Goal: Task Accomplishment & Management: Manage account settings

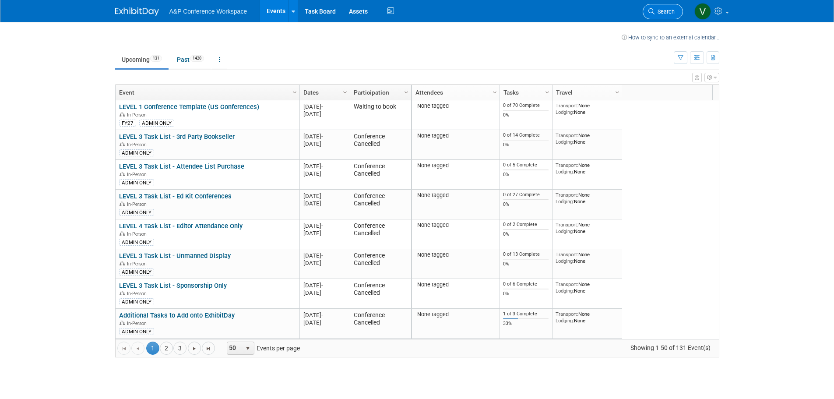
click at [663, 14] on span "Search" at bounding box center [664, 11] width 20 height 7
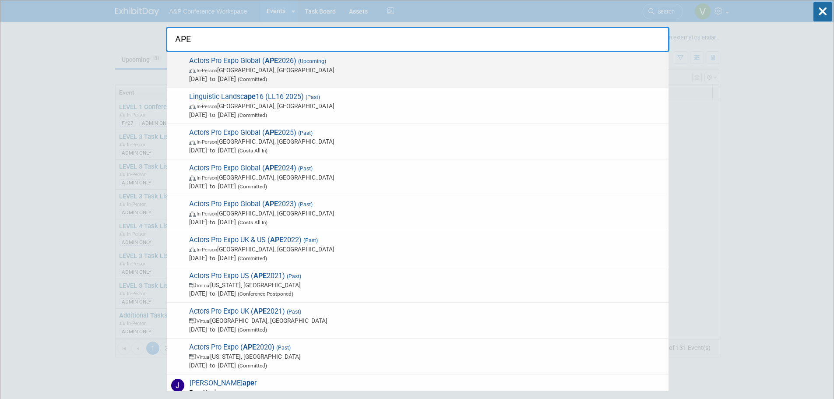
type input "APE"
click at [353, 62] on span "Actors Pro Expo Global ( APE 2026) (Upcoming) In-Person [GEOGRAPHIC_DATA], [GEO…" at bounding box center [425, 69] width 478 height 27
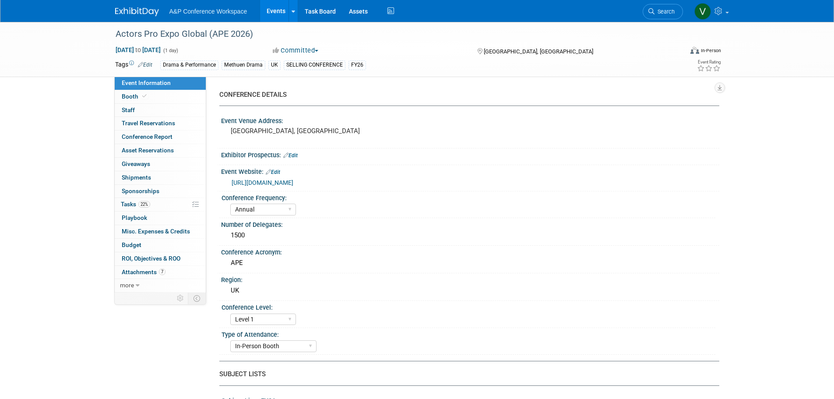
select select "Annual"
select select "Level 1"
select select "In-Person Booth"
select select "Drama & Performance Studies"
select select "Methuen Drama"
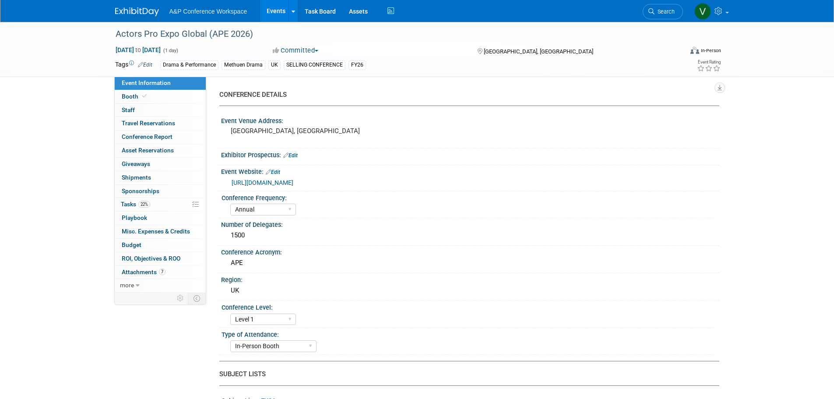
select select "Matt Hambridge"
select select "Vivien Quick"
select select "Jenny Liddiard"
select select "Brand/Subject Presence​"
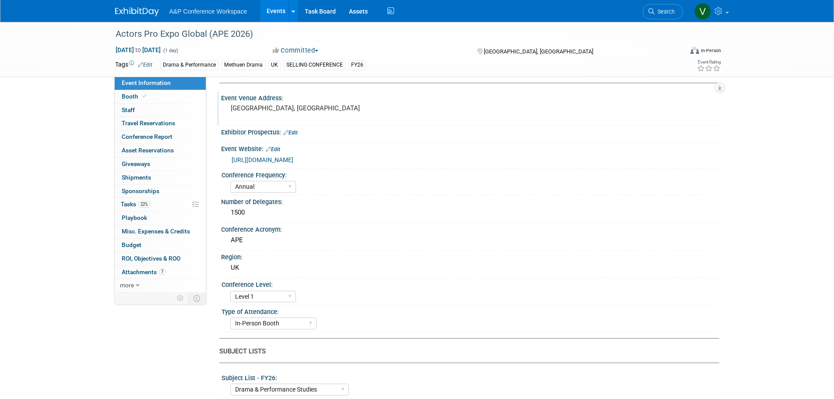
scroll to position [44, 0]
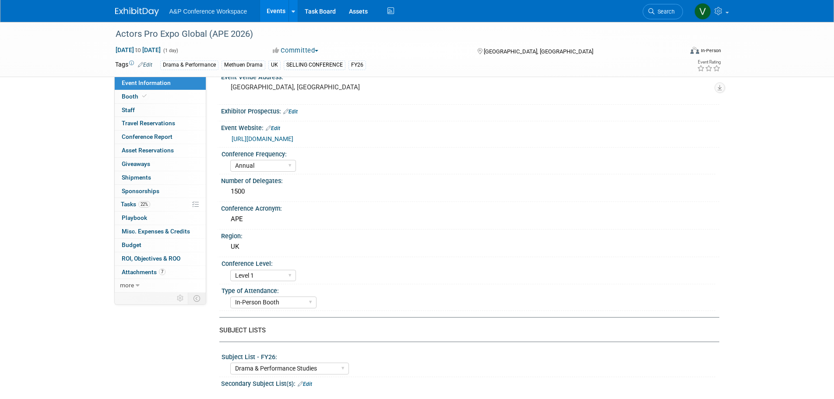
click at [293, 137] on link "[URL][DOMAIN_NAME]" at bounding box center [263, 138] width 62 height 7
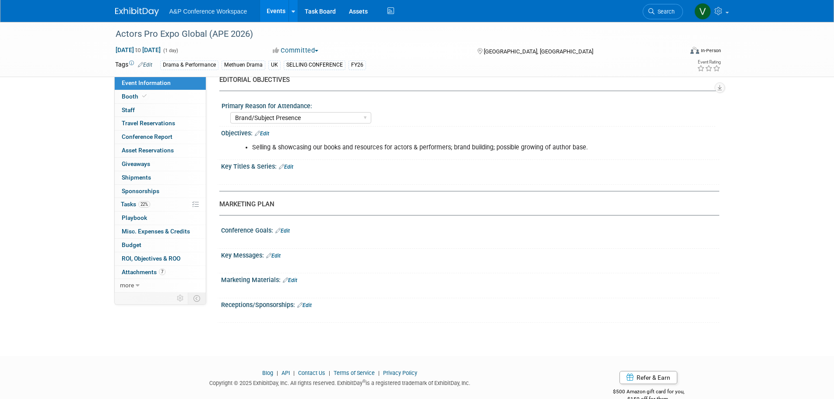
scroll to position [800, 0]
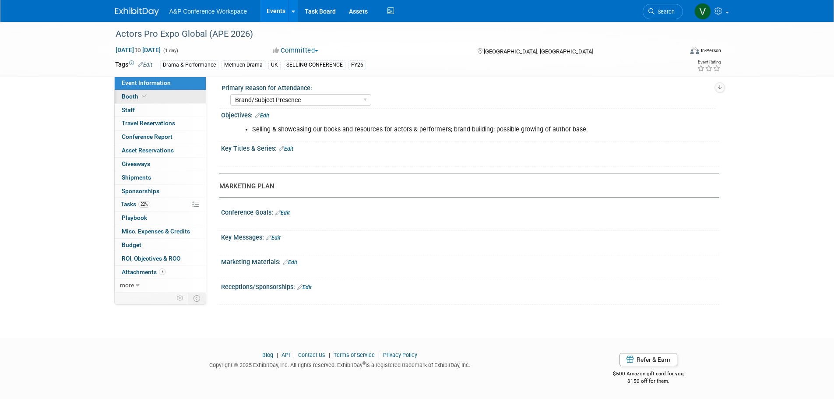
click at [141, 97] on span at bounding box center [145, 96] width 8 height 7
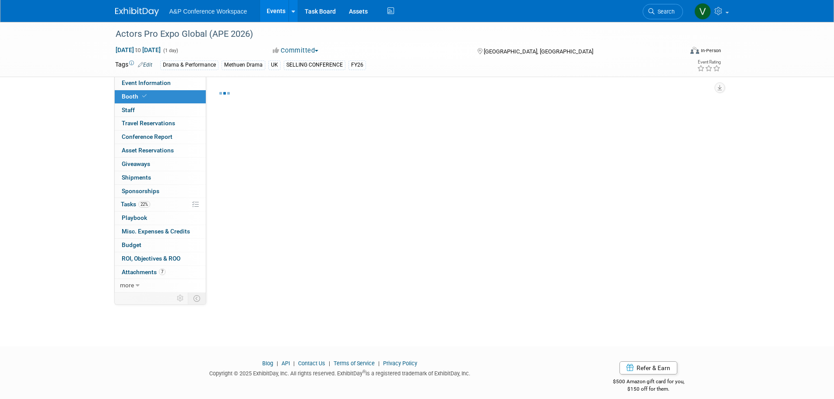
select select "COMD"
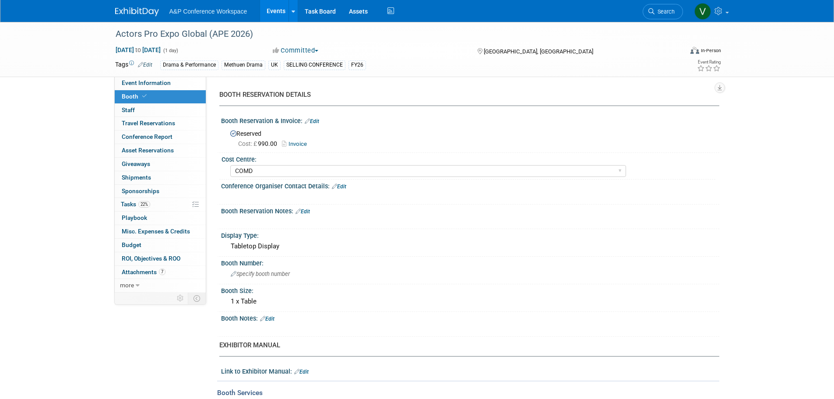
click at [297, 142] on link "Invoice" at bounding box center [296, 144] width 29 height 7
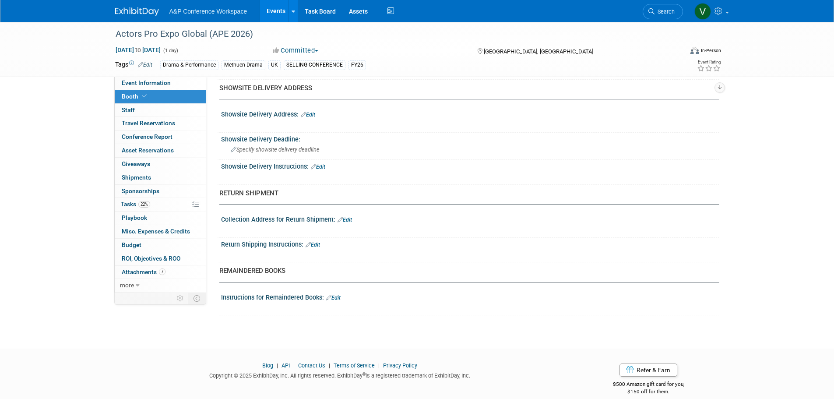
scroll to position [556, 0]
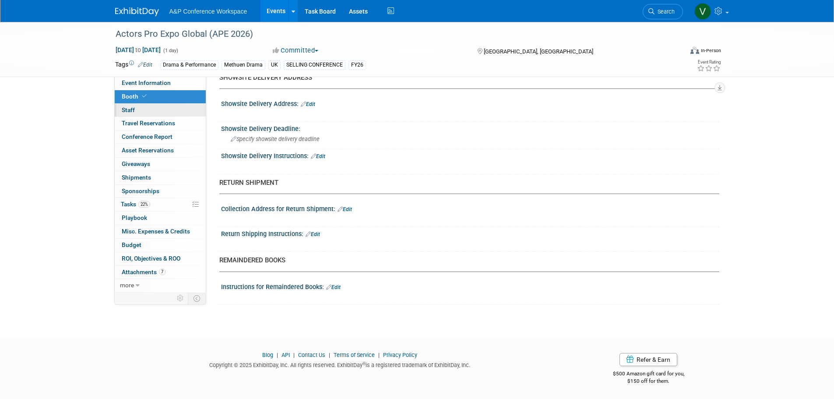
click at [146, 112] on link "0 Staff 0" at bounding box center [160, 110] width 91 height 13
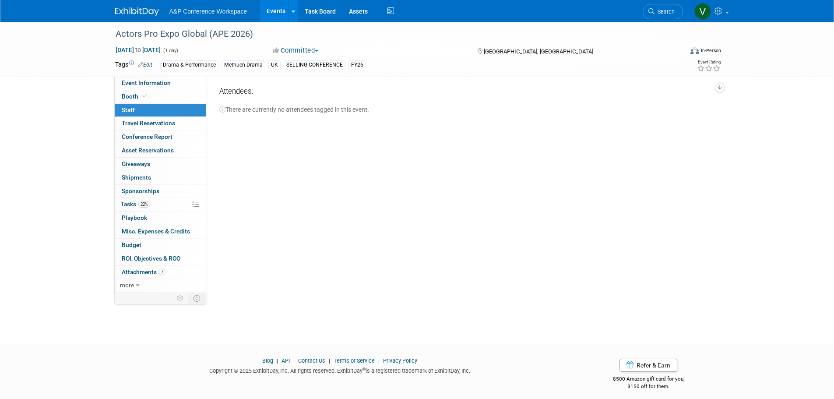
scroll to position [0, 0]
click at [161, 121] on span "Travel Reservations 0" at bounding box center [148, 123] width 53 height 7
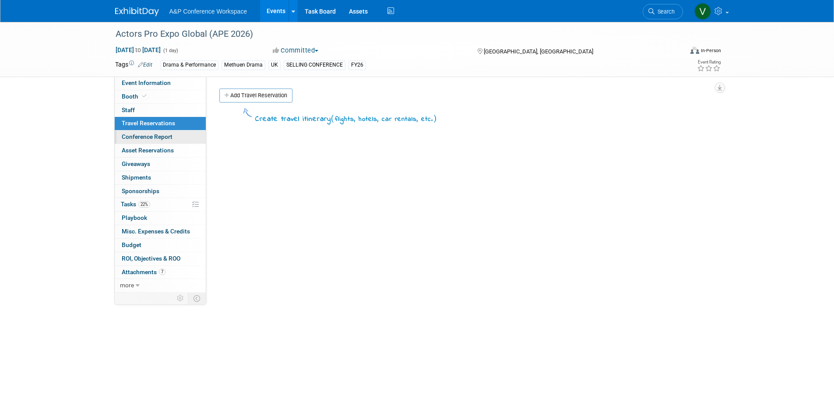
click at [144, 137] on span "Conference Report" at bounding box center [147, 136] width 51 height 7
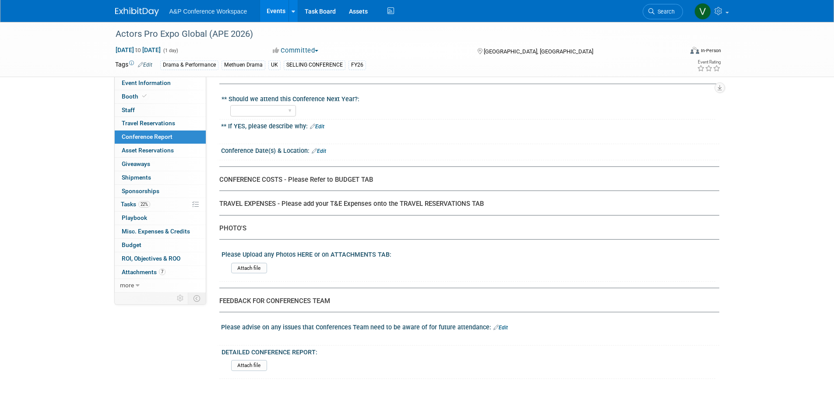
scroll to position [1652, 0]
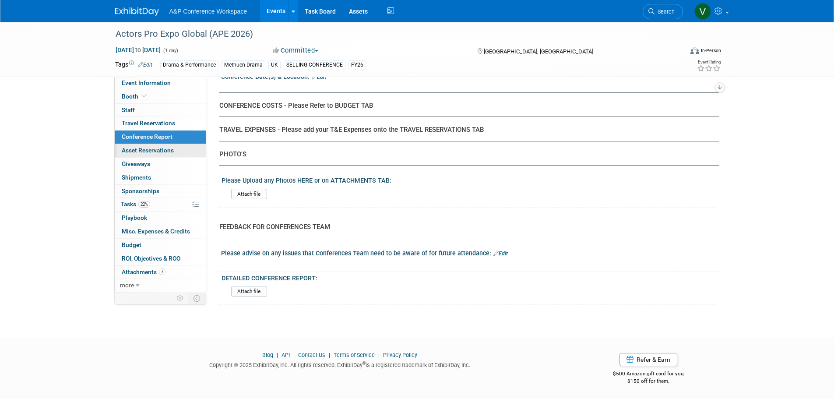
click at [173, 151] on span "Asset Reservations 0" at bounding box center [148, 150] width 52 height 7
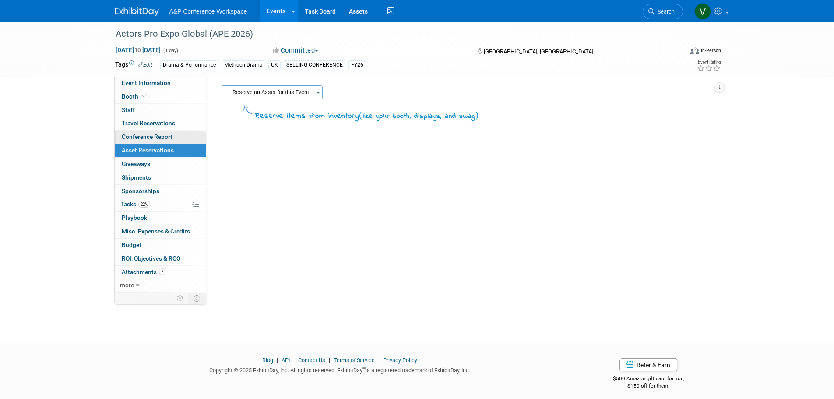
scroll to position [0, 0]
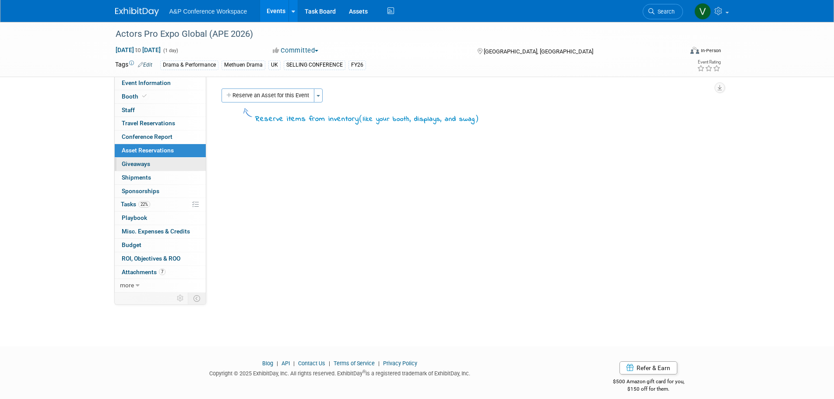
click at [148, 164] on span "Giveaways 0" at bounding box center [136, 163] width 28 height 7
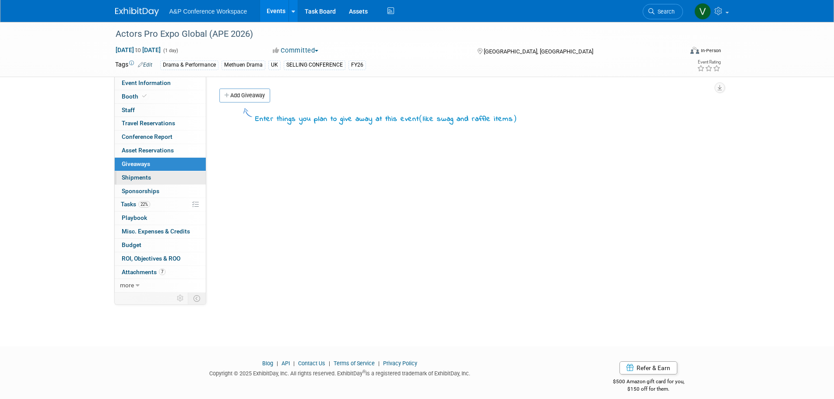
click at [146, 176] on span "Shipments 0" at bounding box center [136, 177] width 29 height 7
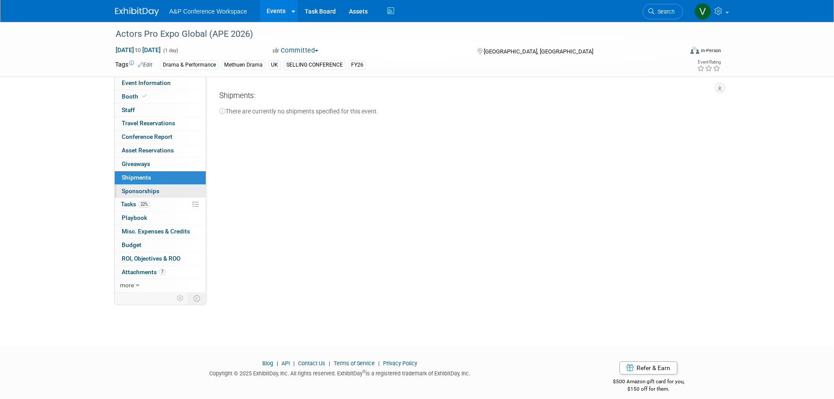
click at [146, 187] on span "Sponsorships 0" at bounding box center [141, 190] width 38 height 7
click at [149, 200] on span "Tasks 22%" at bounding box center [135, 203] width 29 height 7
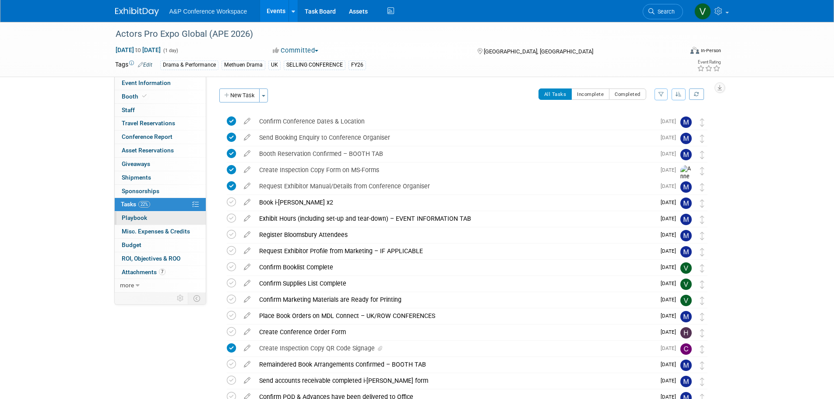
click at [155, 219] on link "0 Playbook 0" at bounding box center [160, 217] width 91 height 13
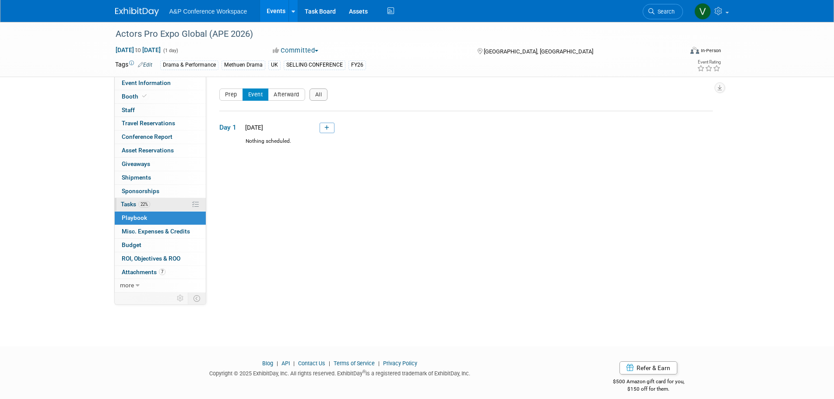
click at [159, 207] on link "22% Tasks 22%" at bounding box center [160, 204] width 91 height 13
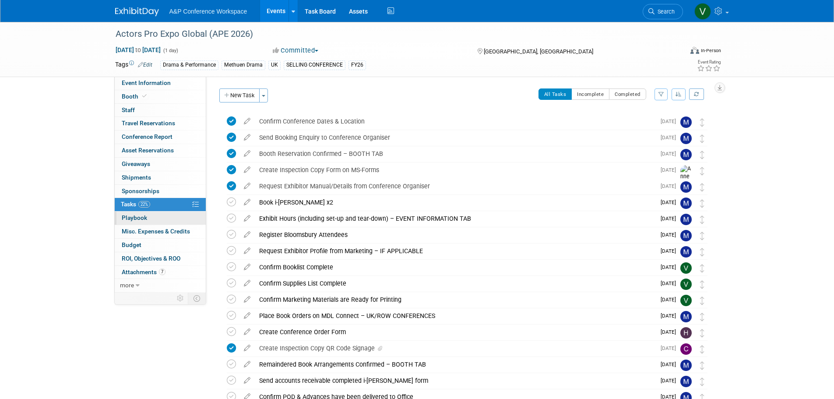
click at [157, 215] on link "0 Playbook 0" at bounding box center [160, 217] width 91 height 13
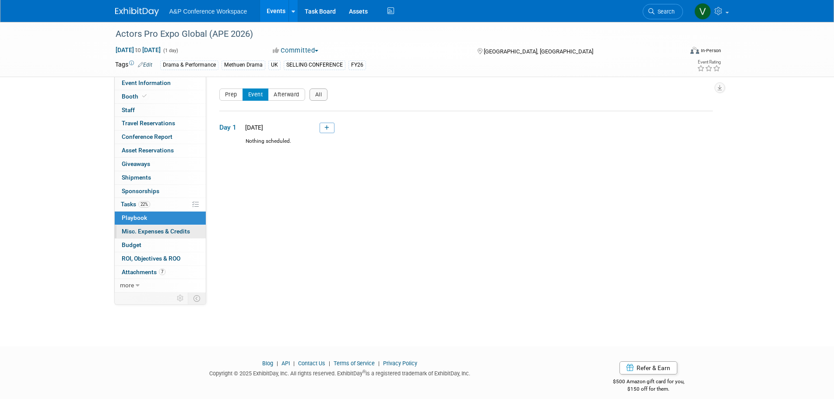
click at [157, 227] on link "0 Misc. Expenses & Credits 0" at bounding box center [160, 231] width 91 height 13
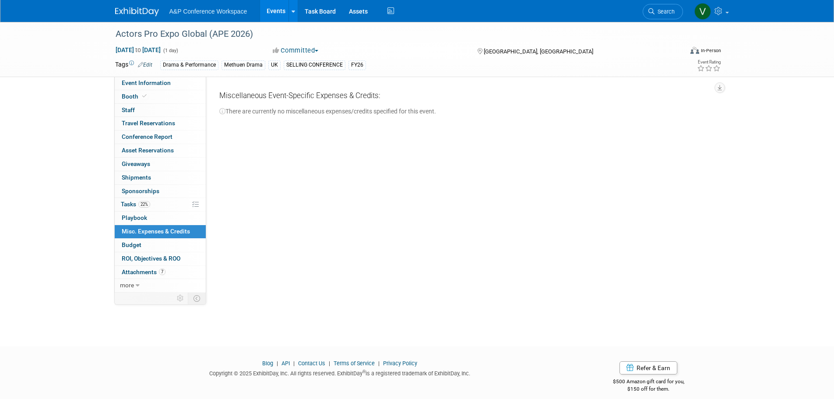
drag, startPoint x: 157, startPoint y: 237, endPoint x: 157, endPoint y: 242, distance: 5.3
click at [157, 238] on link "0 Misc. Expenses & Credits 0" at bounding box center [160, 231] width 91 height 13
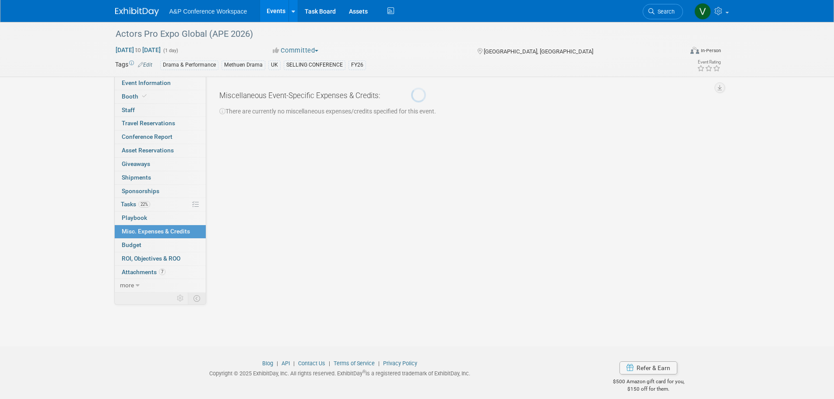
click at [411, 248] on div at bounding box center [417, 199] width 12 height 399
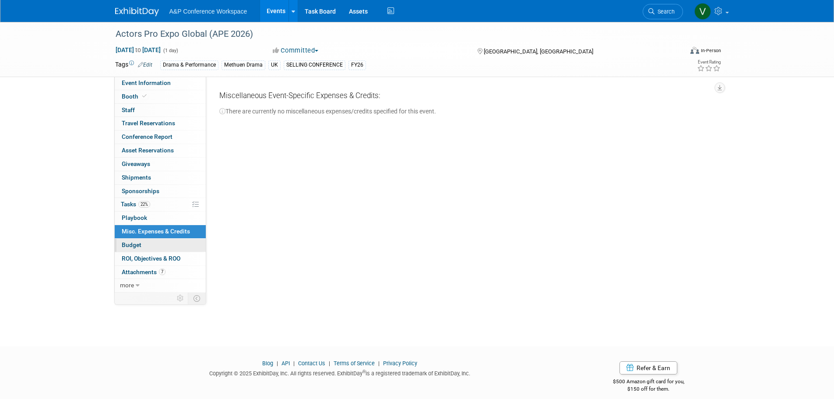
click at [148, 245] on link "Budget" at bounding box center [160, 245] width 91 height 13
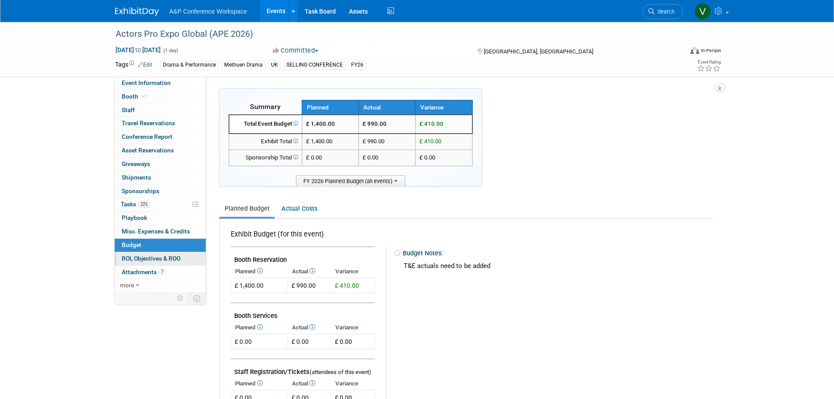
click at [174, 260] on span "ROI, Objectives & ROO 0" at bounding box center [151, 258] width 59 height 7
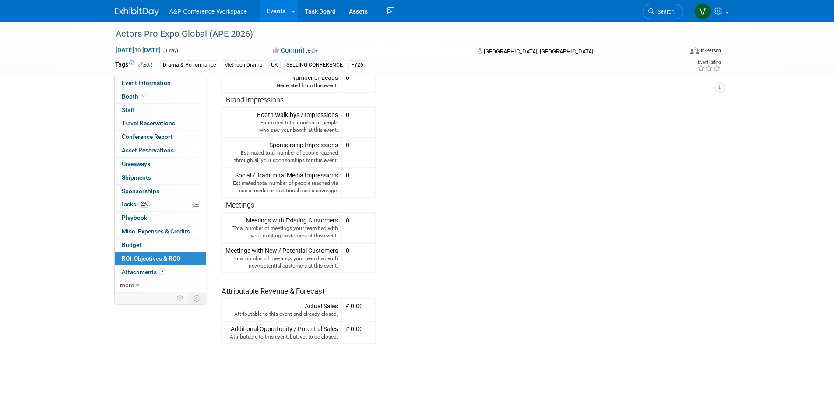
scroll to position [213, 0]
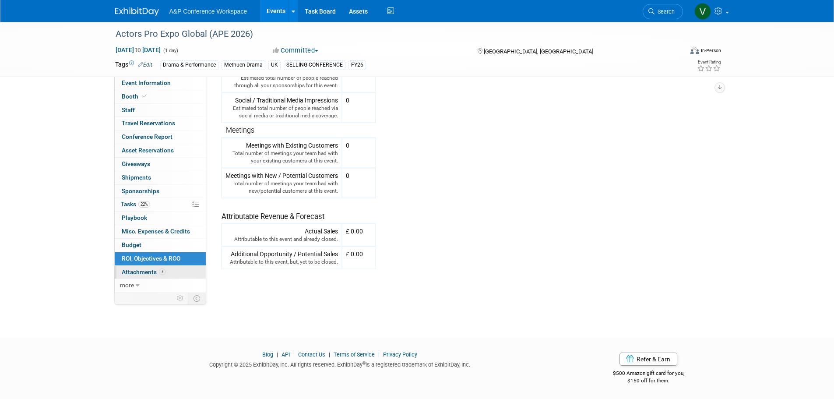
click at [133, 267] on link "7 Attachments 7" at bounding box center [160, 272] width 91 height 13
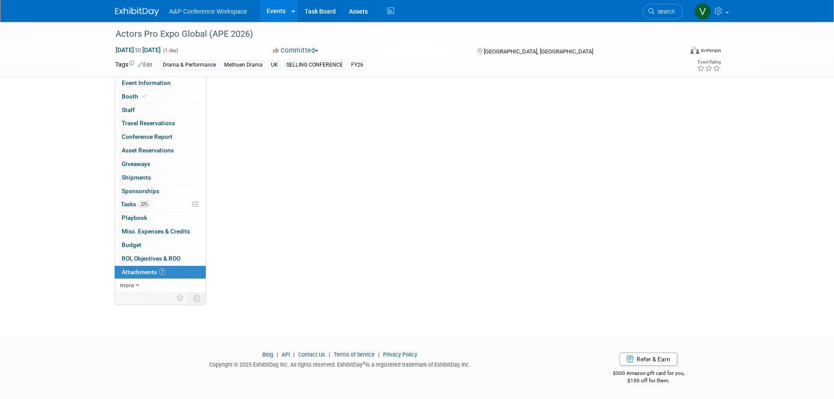
scroll to position [0, 0]
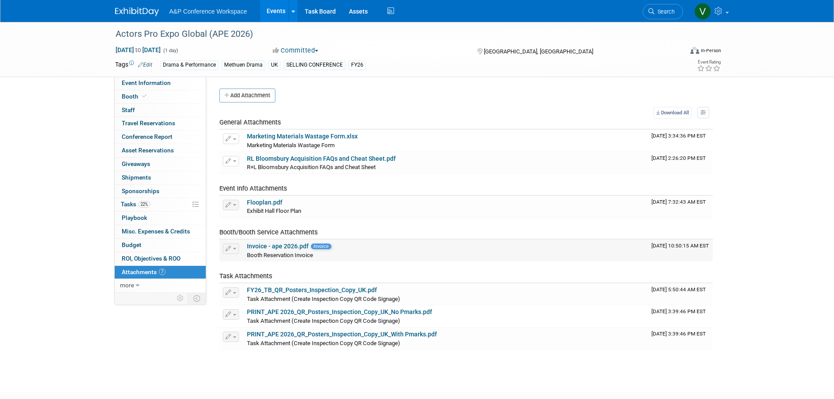
click at [287, 244] on link "Invoice - ape 2026.pdf" at bounding box center [278, 246] width 62 height 7
click at [169, 81] on span "Event Information" at bounding box center [146, 82] width 49 height 7
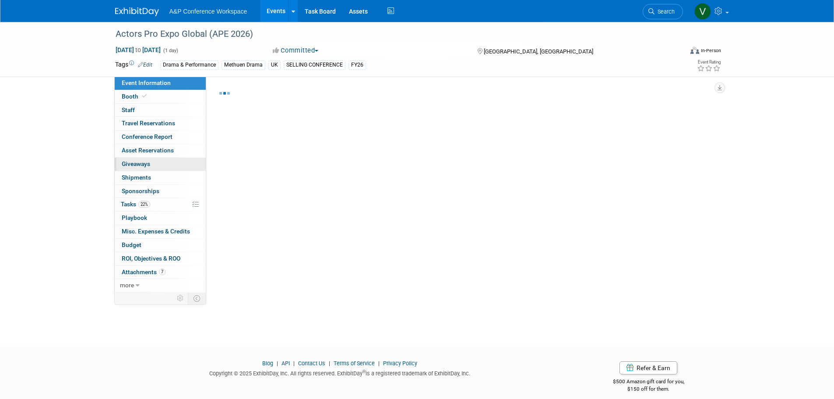
select select "Annual"
select select "Level 1"
select select "In-Person Booth"
select select "Drama & Performance Studies"
select select "Methuen Drama"
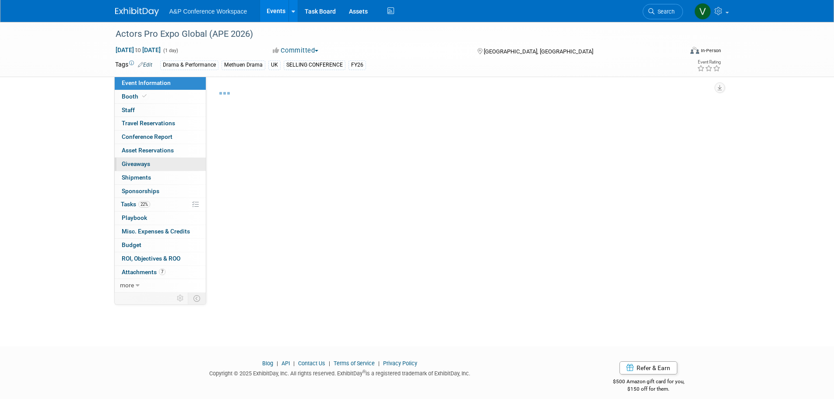
select select "Matt Hambridge"
select select "Vivien Quick"
select select "Jenny Liddiard"
select select "Brand/Subject Presence​"
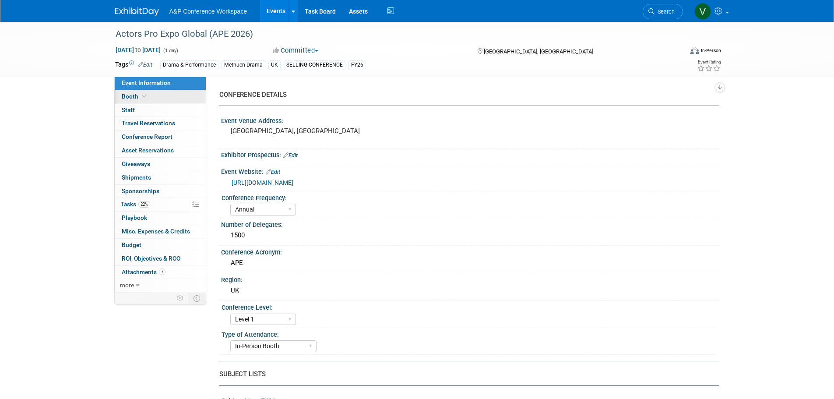
click at [140, 93] on span "Booth" at bounding box center [135, 96] width 27 height 7
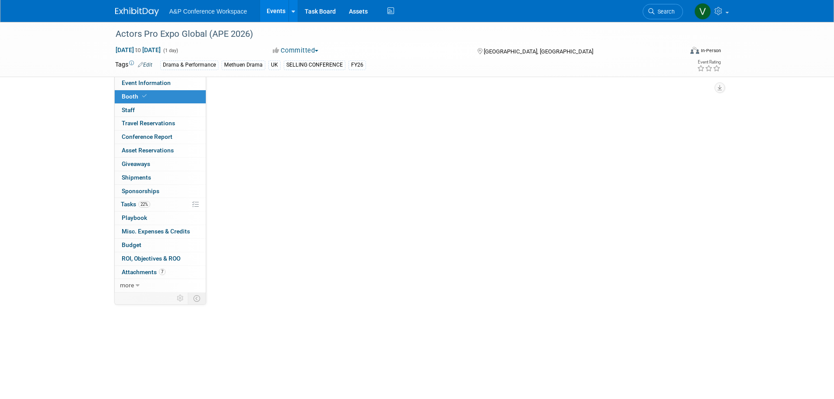
select select "COMD"
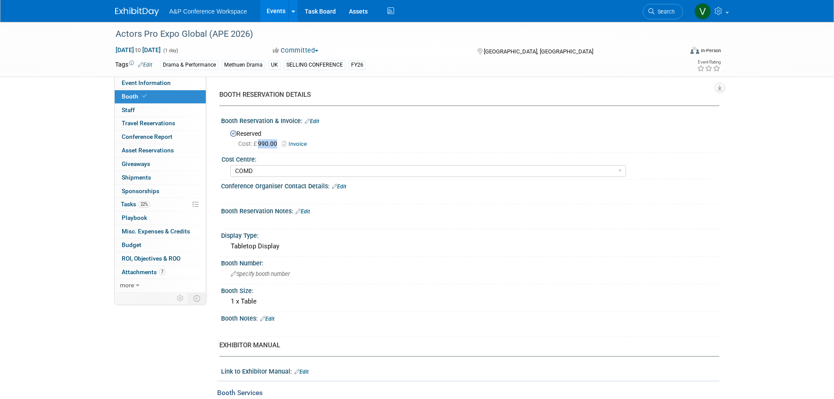
drag, startPoint x: 259, startPoint y: 142, endPoint x: 281, endPoint y: 141, distance: 21.5
click at [281, 141] on span "Cost: £ 990.00" at bounding box center [259, 143] width 42 height 7
copy span "990.00"
click at [150, 123] on span "Travel Reservations 0" at bounding box center [148, 123] width 53 height 7
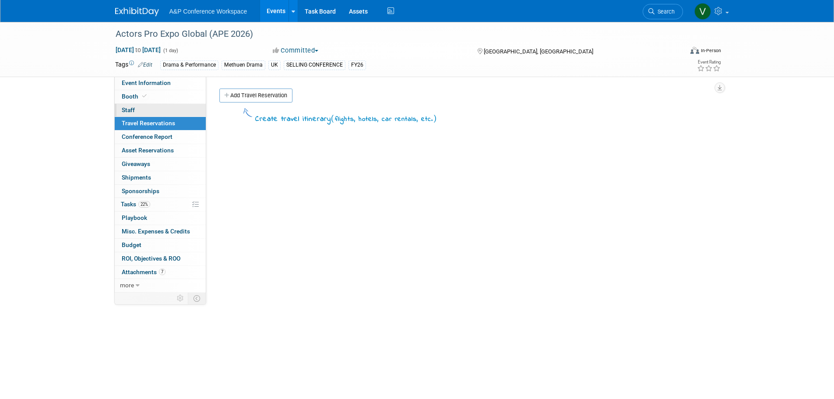
click at [154, 109] on link "0 Staff 0" at bounding box center [160, 110] width 91 height 13
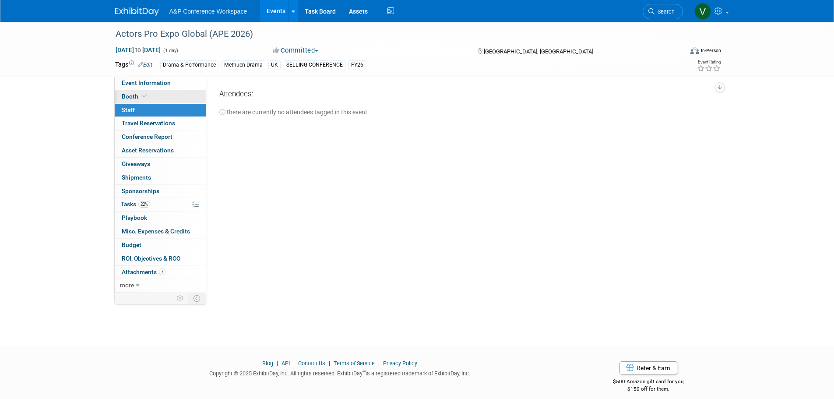
click at [157, 98] on link "Booth" at bounding box center [160, 96] width 91 height 13
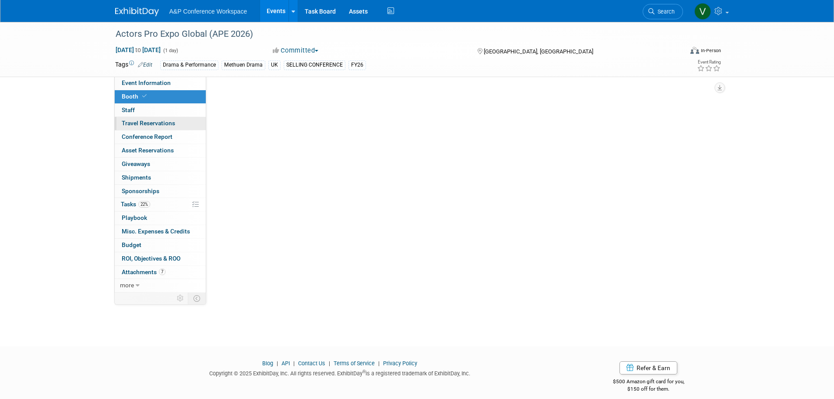
select select "COMD"
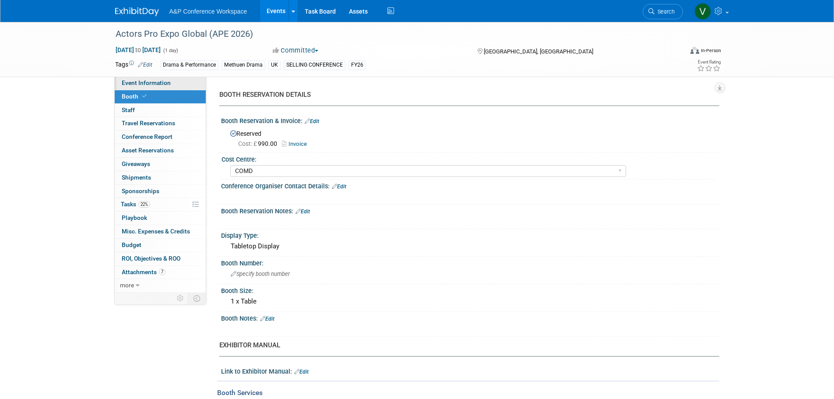
click at [156, 79] on span "Event Information" at bounding box center [146, 82] width 49 height 7
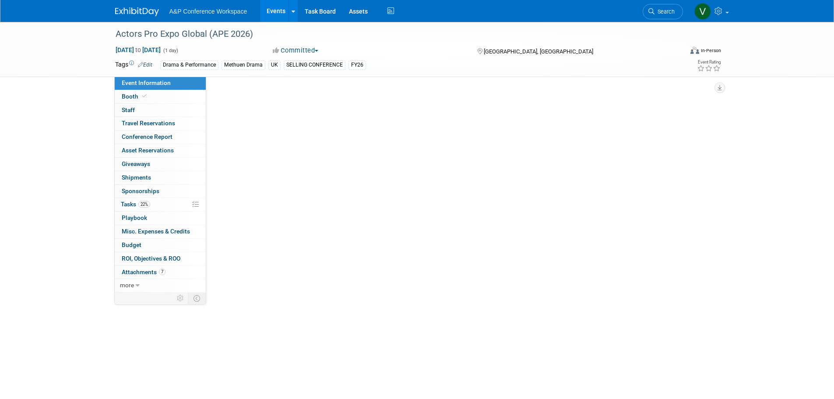
select select "Annual"
select select "Level 1"
select select "In-Person Booth"
select select "Drama & Performance Studies"
select select "Methuen Drama"
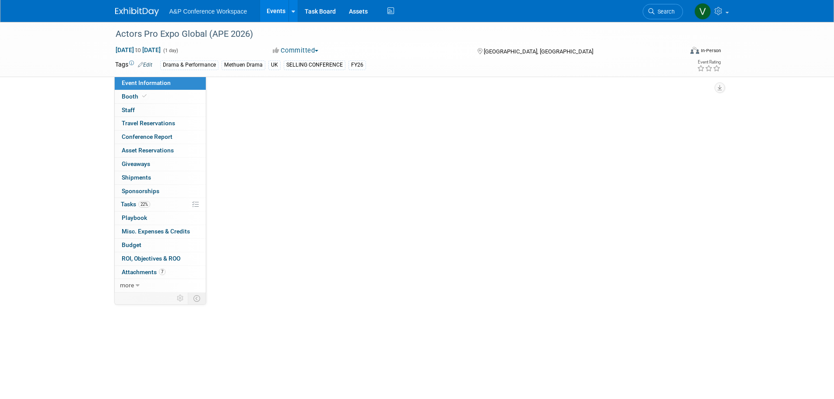
select select "Matt Hambridge"
select select "Vivien Quick"
select select "Jenny Liddiard"
select select "Brand/Subject Presence​"
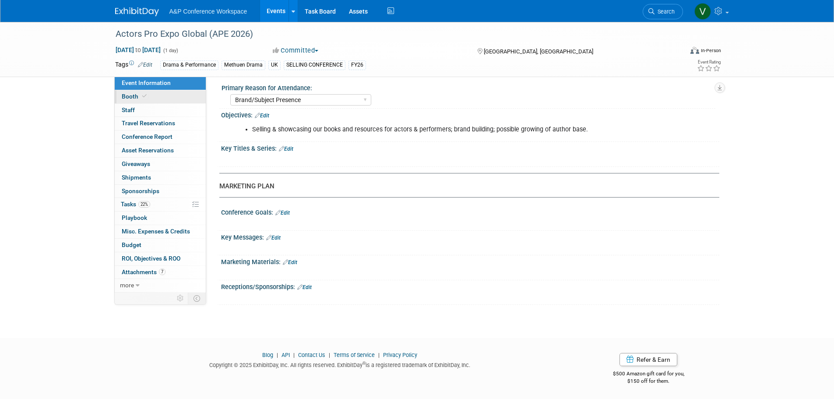
scroll to position [669, 0]
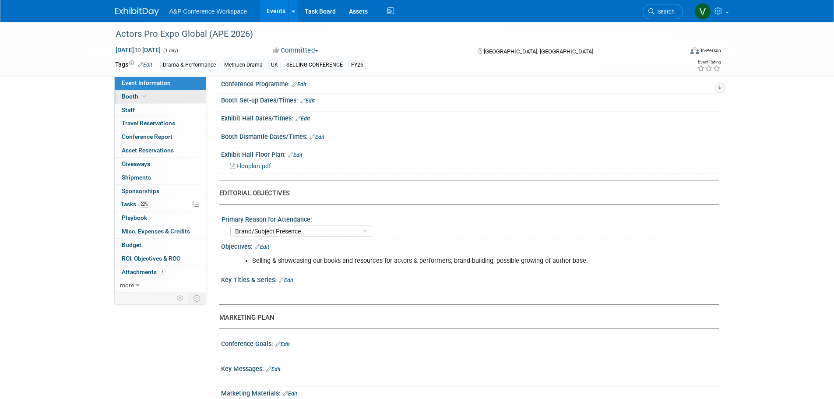
click at [148, 92] on link "Booth" at bounding box center [160, 96] width 91 height 13
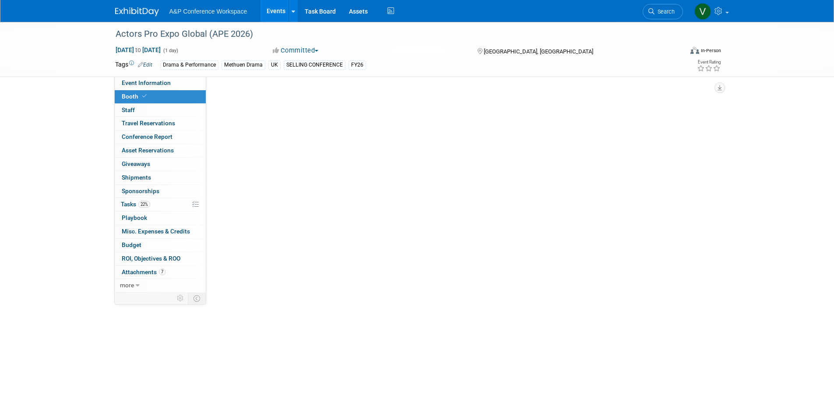
scroll to position [0, 0]
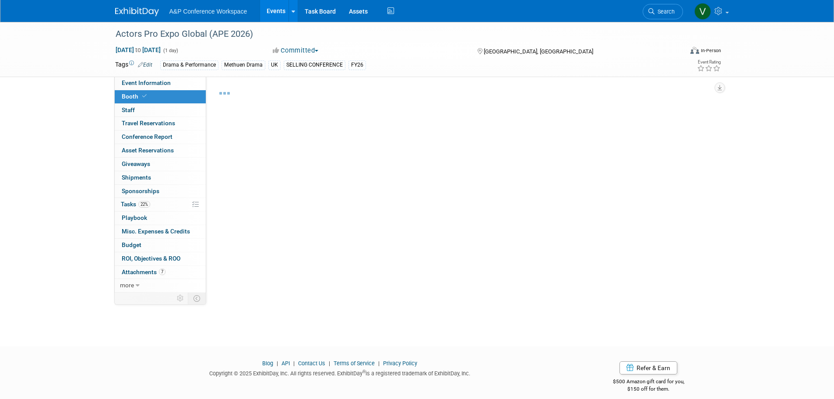
select select "COMD"
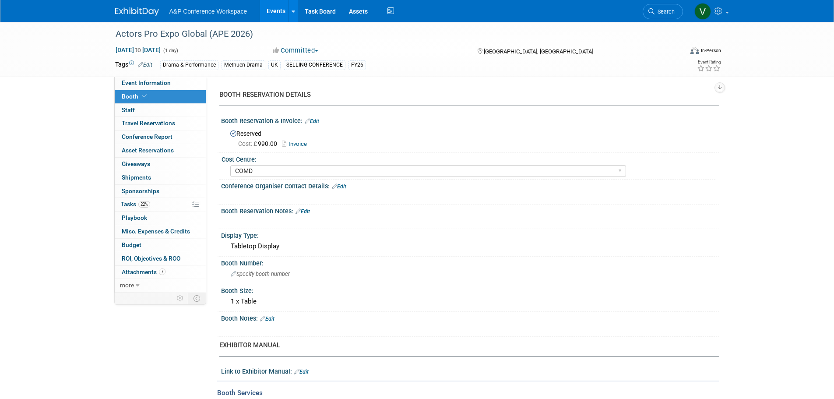
click at [297, 141] on link "Invoice" at bounding box center [296, 144] width 29 height 7
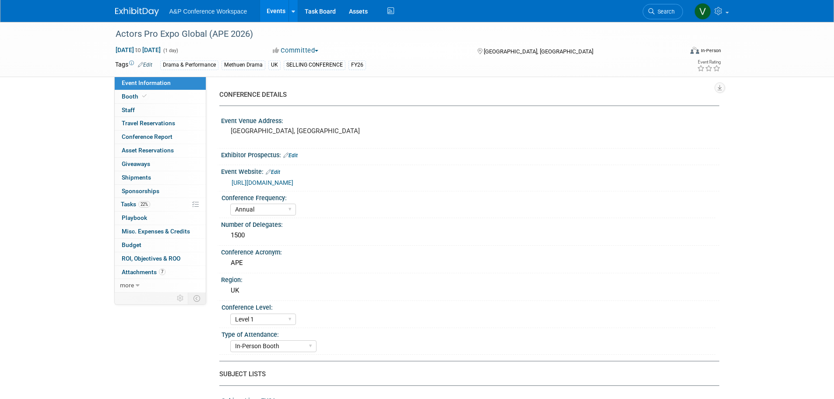
select select "Annual"
select select "Level 1"
select select "In-Person Booth"
select select "Drama & Performance Studies"
select select "Methuen Drama"
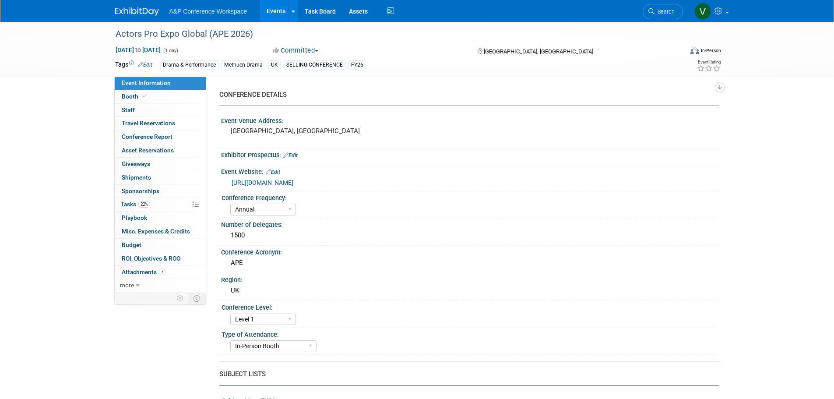
select select "Matt Hambridge"
select select "Vivien Quick"
select select "Jenny Liddiard"
select select "Brand/Subject Presence​"
click at [665, 14] on span "Search" at bounding box center [664, 11] width 20 height 7
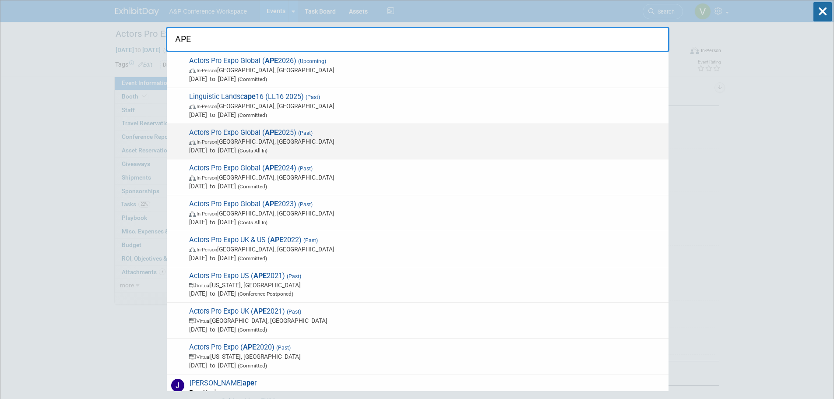
type input "APE"
click at [267, 142] on span "In-Person London, United Kingdom" at bounding box center [426, 141] width 475 height 9
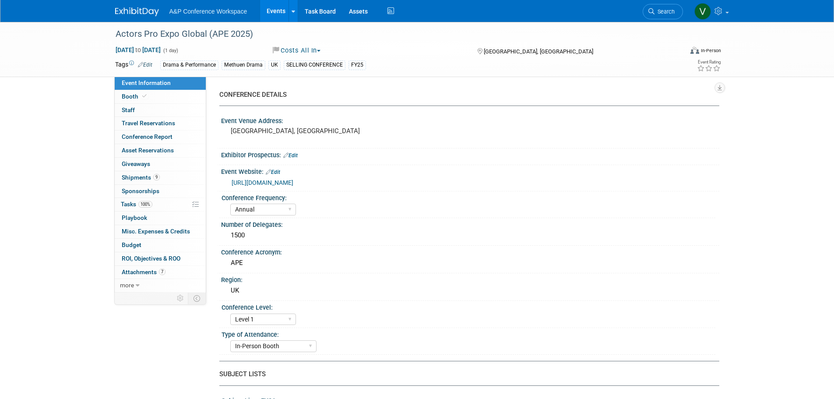
select select "Annual"
select select "Level 1"
select select "In-Person Booth"
select select "Matt Hambridge"
select select "Khadija Ahmed"
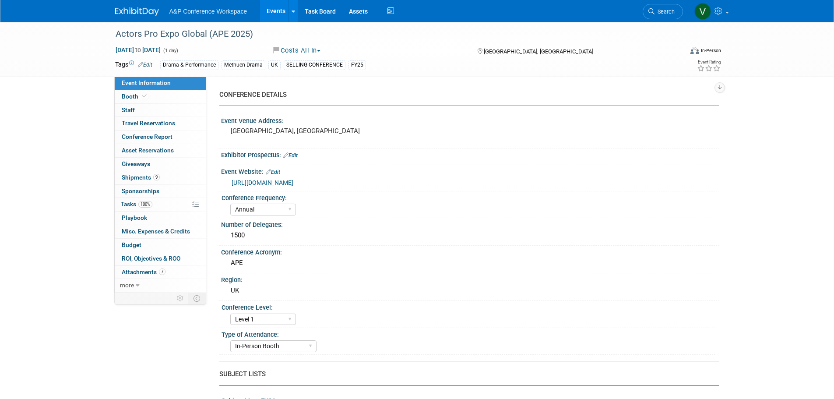
select select "Jenny Liddiard"
click at [144, 96] on icon at bounding box center [144, 96] width 4 height 5
select select "COMD"
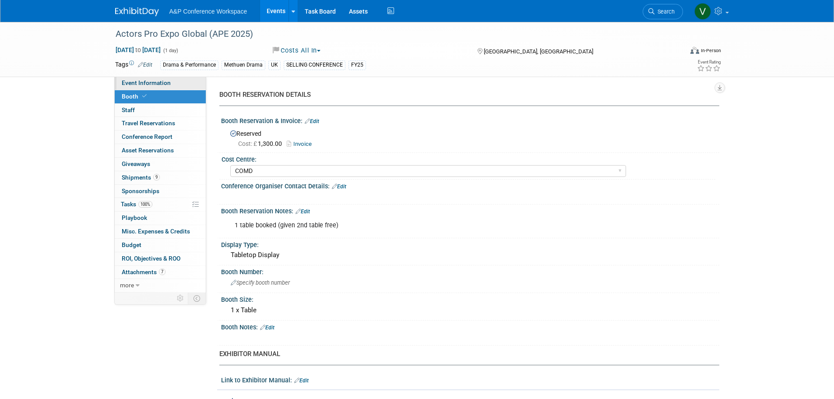
click at [152, 84] on span "Event Information" at bounding box center [146, 82] width 49 height 7
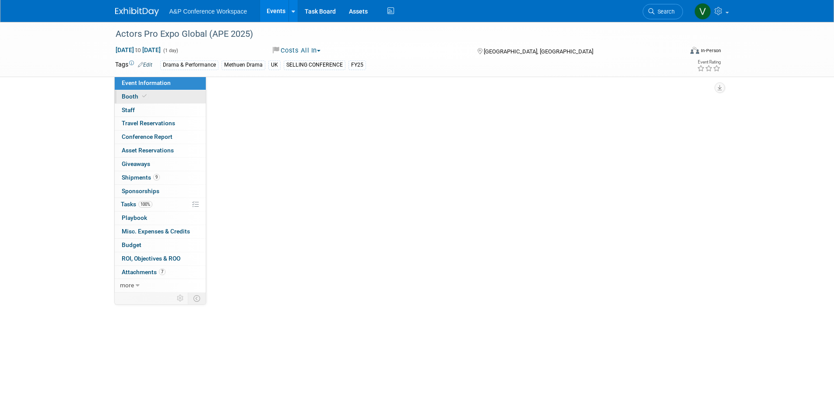
select select "Annual"
select select "Level 1"
select select "In-Person Booth"
select select "Matt Hambridge"
select select "Khadija Ahmed"
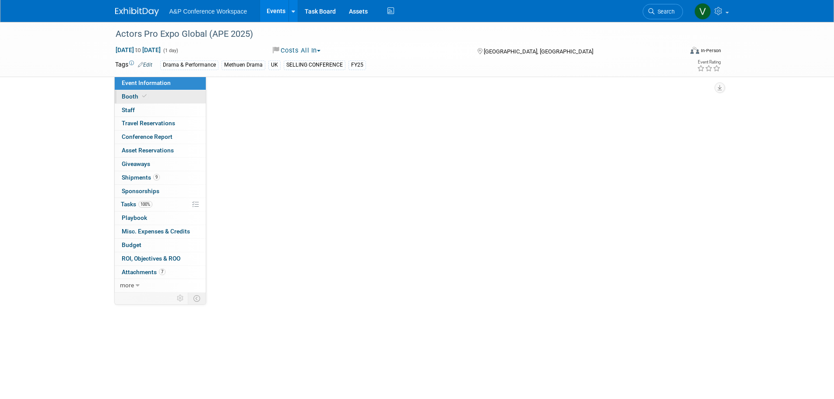
select select "Jenny Liddiard"
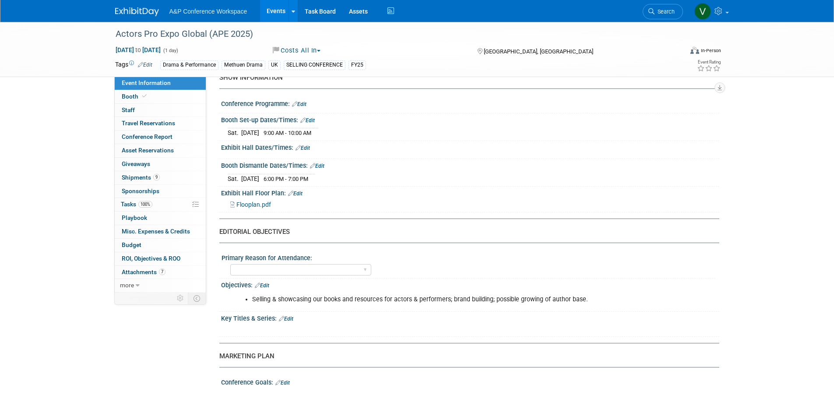
scroll to position [819, 0]
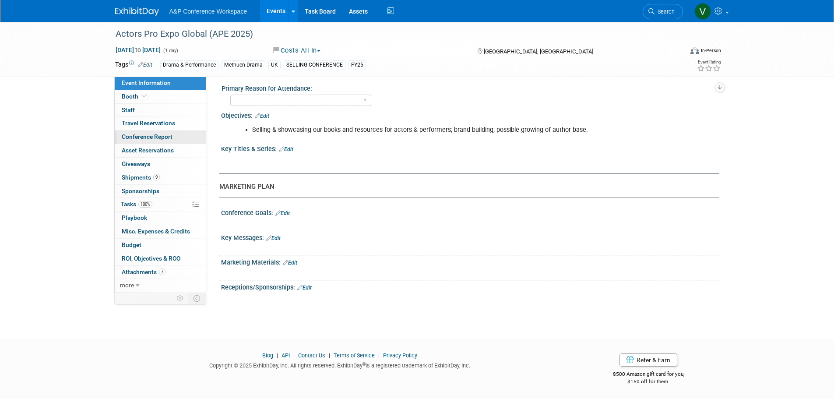
click at [159, 136] on span "Conference Report" at bounding box center [147, 136] width 51 height 7
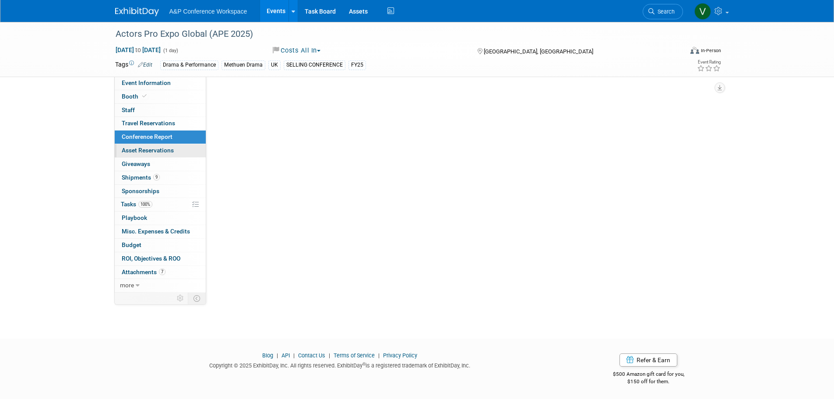
scroll to position [0, 0]
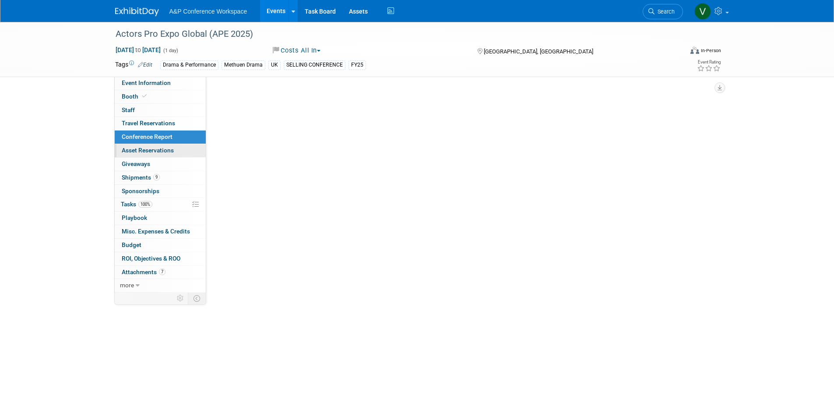
select select "YES"
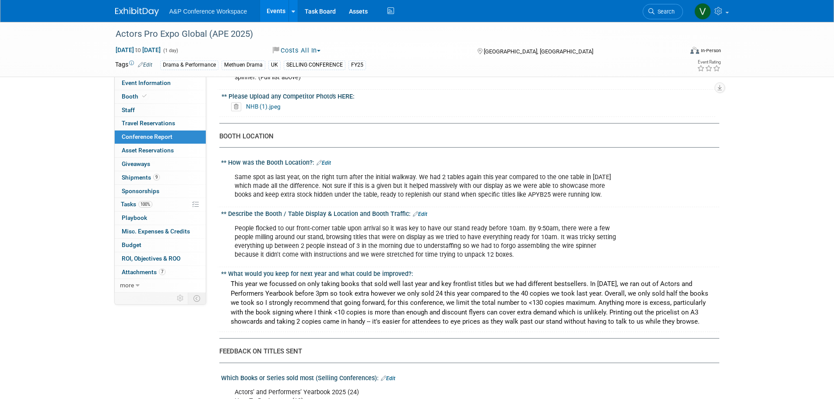
scroll to position [919, 0]
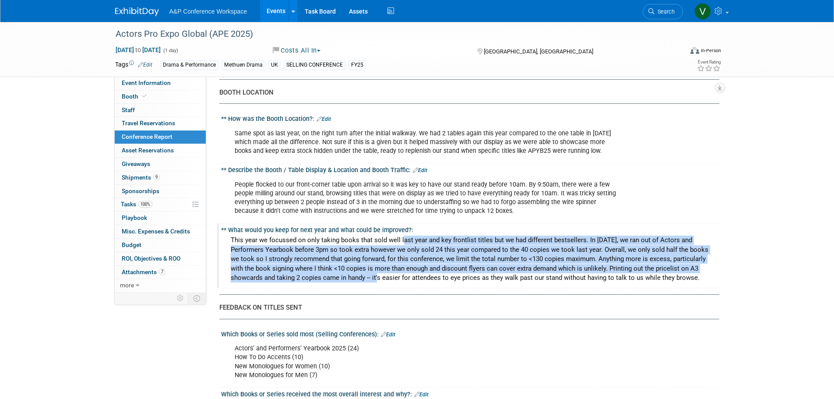
drag, startPoint x: 257, startPoint y: 239, endPoint x: 703, endPoint y: 269, distance: 446.6
click at [703, 269] on div "This year we focussed on only taking books that sold well last year and key fro…" at bounding box center [470, 258] width 485 height 51
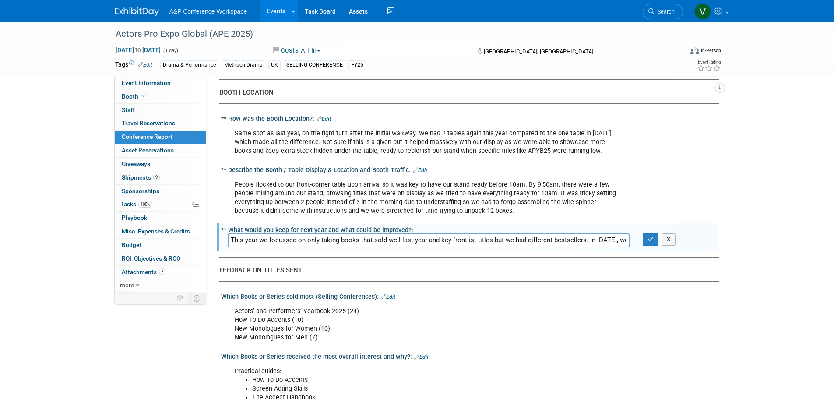
click at [589, 242] on input "This year we focussed on only taking books that sold well last year and key fro…" at bounding box center [429, 240] width 402 height 14
click at [668, 245] on button "X" at bounding box center [669, 239] width 14 height 12
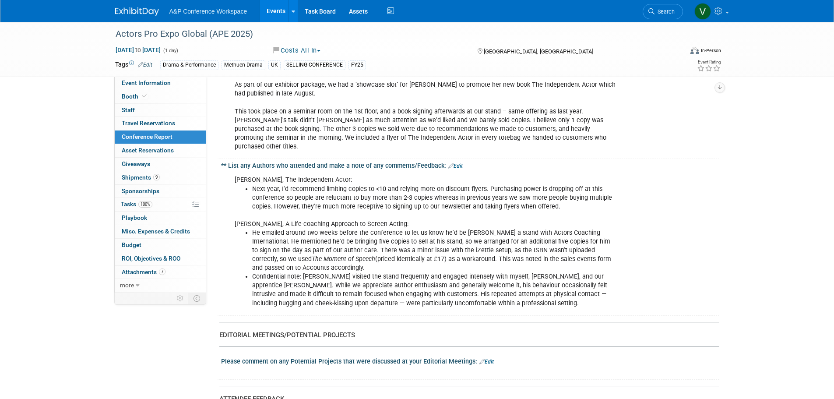
scroll to position [1523, 0]
